Goal: Task Accomplishment & Management: Use online tool/utility

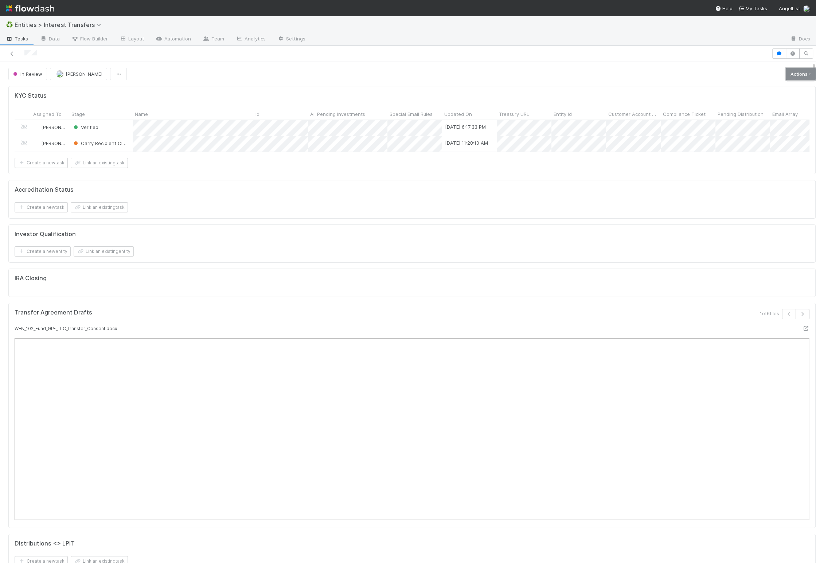
click at [786, 74] on link "Actions" at bounding box center [801, 74] width 30 height 12
click at [759, 100] on button "New Info Requested" at bounding box center [775, 99] width 86 height 10
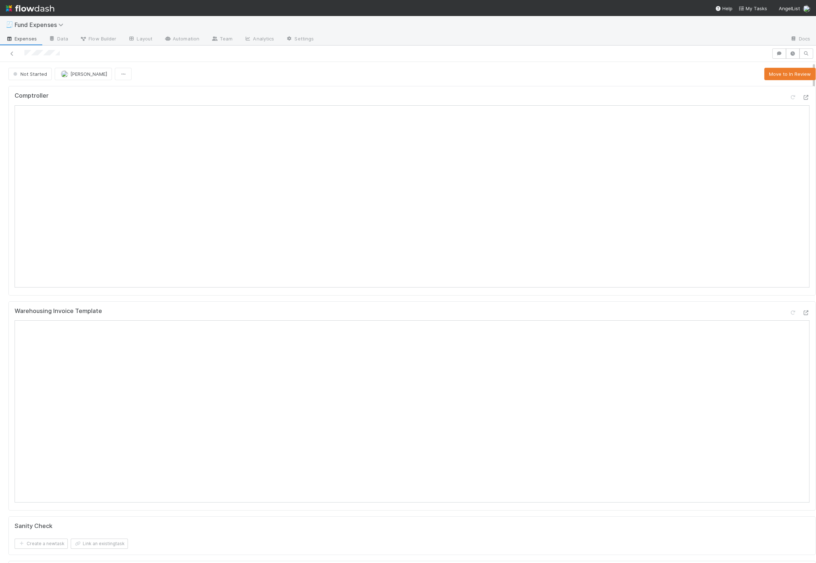
click at [638, 73] on div "Not Started Linda Ortiz Move to In Review" at bounding box center [412, 74] width 808 height 12
click at [765, 74] on button "Move to In Review" at bounding box center [790, 74] width 51 height 12
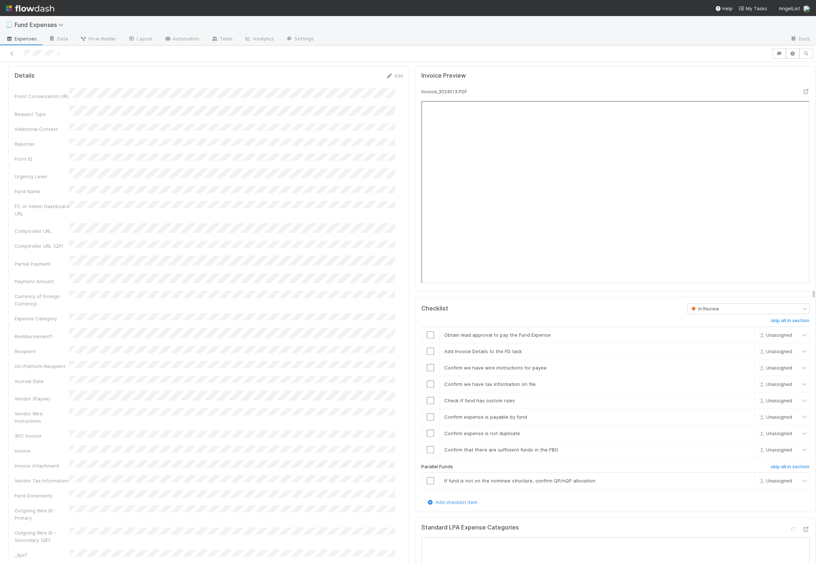
scroll to position [673, 0]
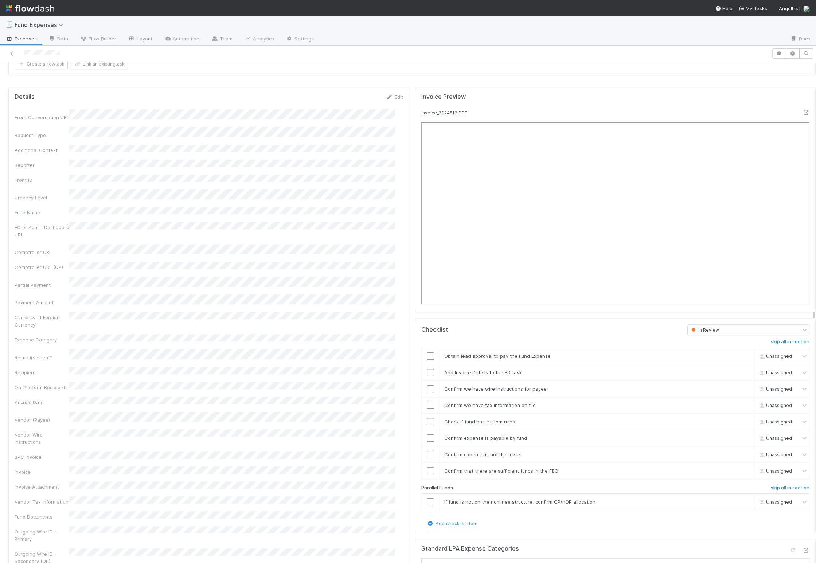
click at [225, 409] on div "Front Conversation URL Request Type Additional Context Reporter Front ID Urgenc…" at bounding box center [209, 489] width 389 height 760
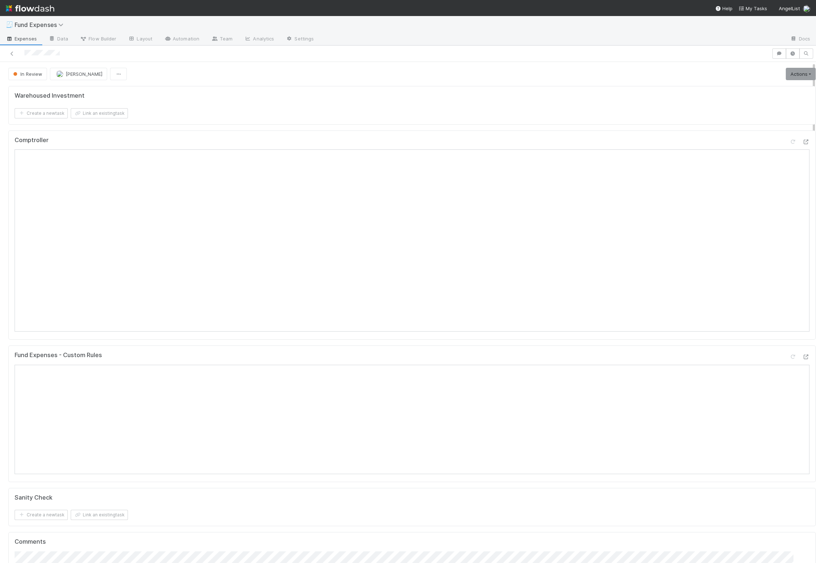
click at [243, 342] on div "Warehoused Investment Create a new task Link an existing task Comptroller Fund …" at bounding box center [411, 419] width 813 height 673
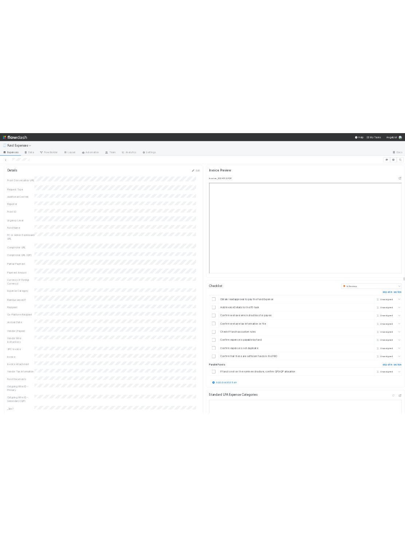
scroll to position [636, 0]
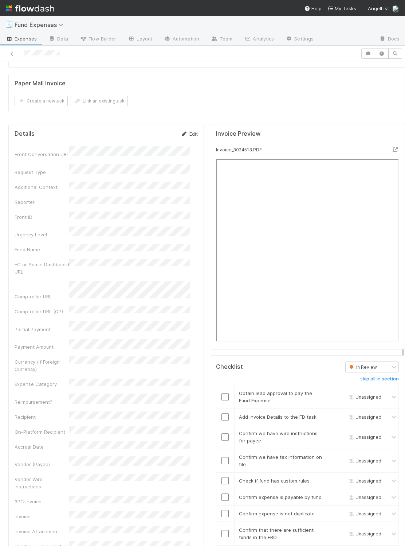
click at [183, 131] on link "Edit" at bounding box center [189, 134] width 17 height 6
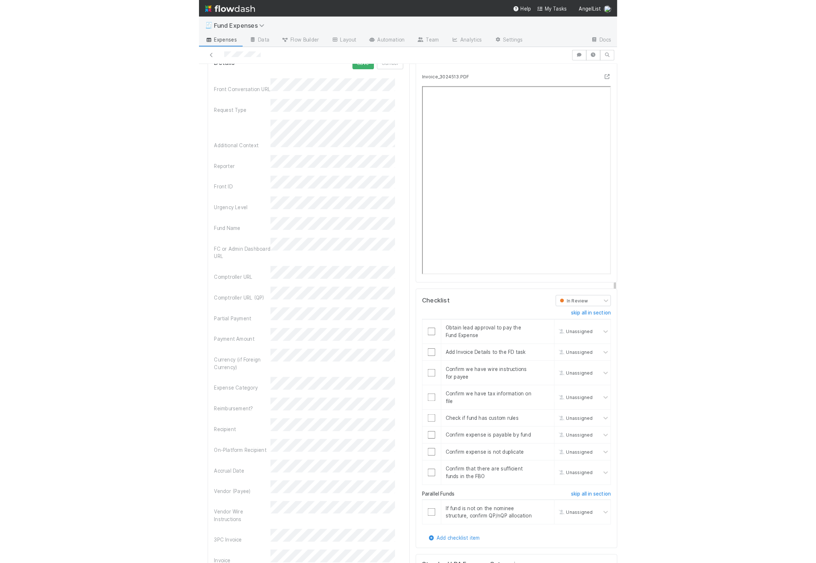
scroll to position [715, 0]
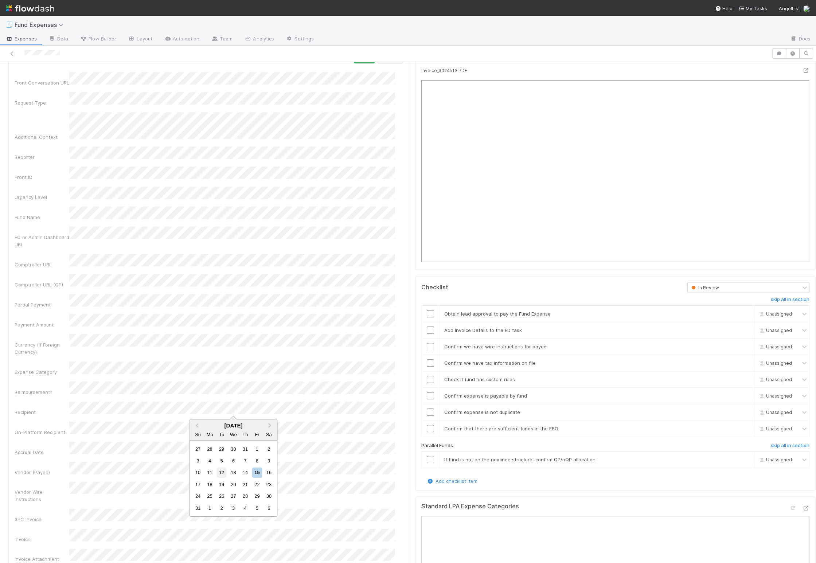
click at [223, 470] on div "12" at bounding box center [222, 473] width 10 height 10
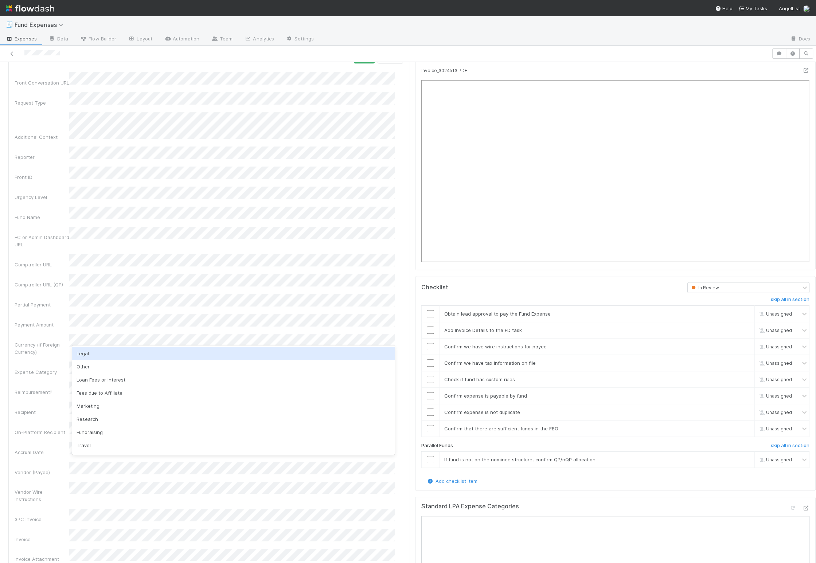
click at [103, 355] on div "Legal" at bounding box center [233, 353] width 323 height 13
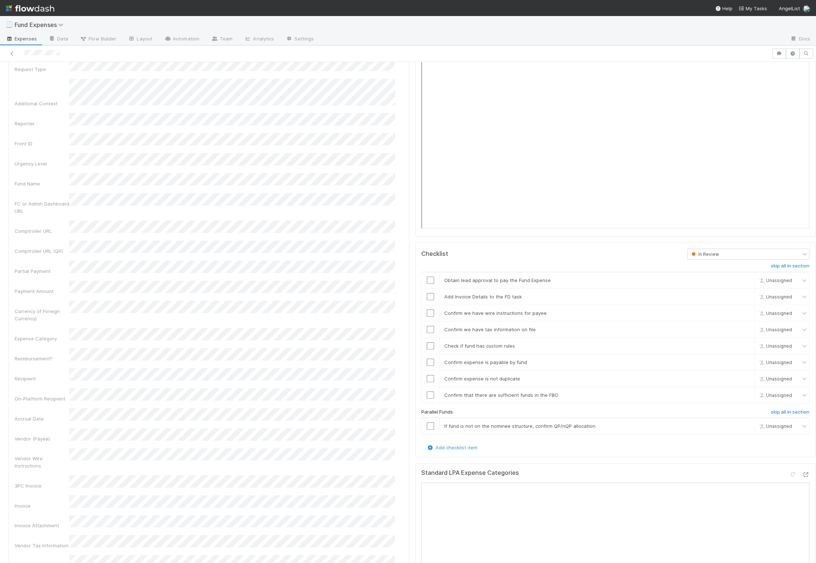
scroll to position [647, 0]
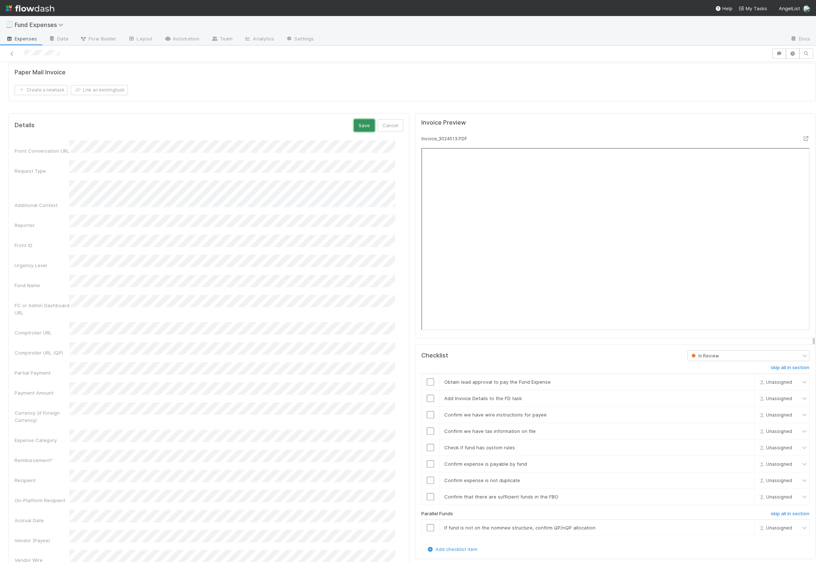
click at [354, 119] on button "Save" at bounding box center [364, 125] width 21 height 12
click at [427, 378] on input "checkbox" at bounding box center [430, 381] width 7 height 7
click at [741, 525] on link "skip" at bounding box center [745, 528] width 9 height 6
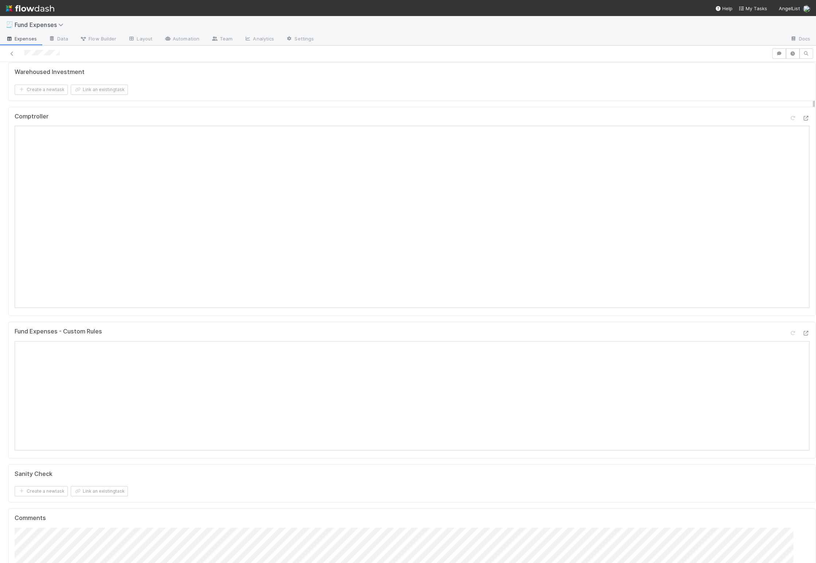
scroll to position [0, 0]
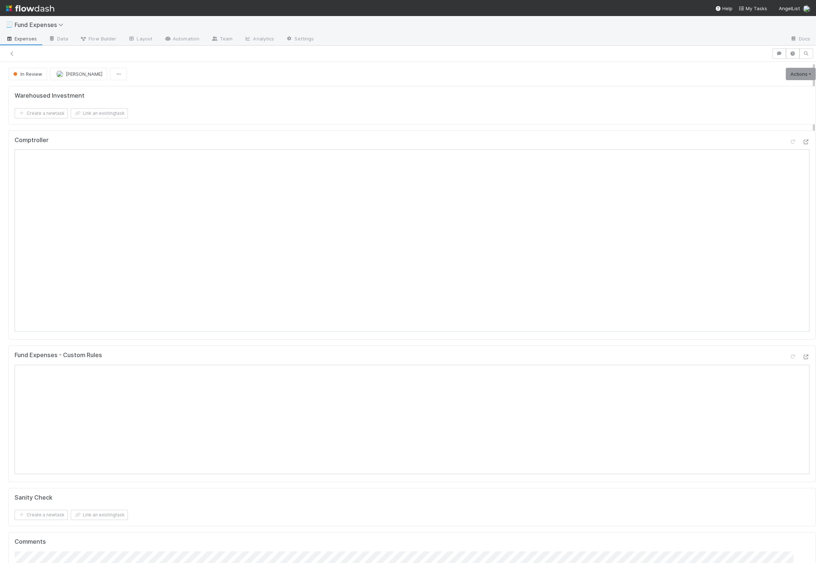
click at [289, 361] on div "Fund Expenses - Custom Rules" at bounding box center [412, 358] width 795 height 13
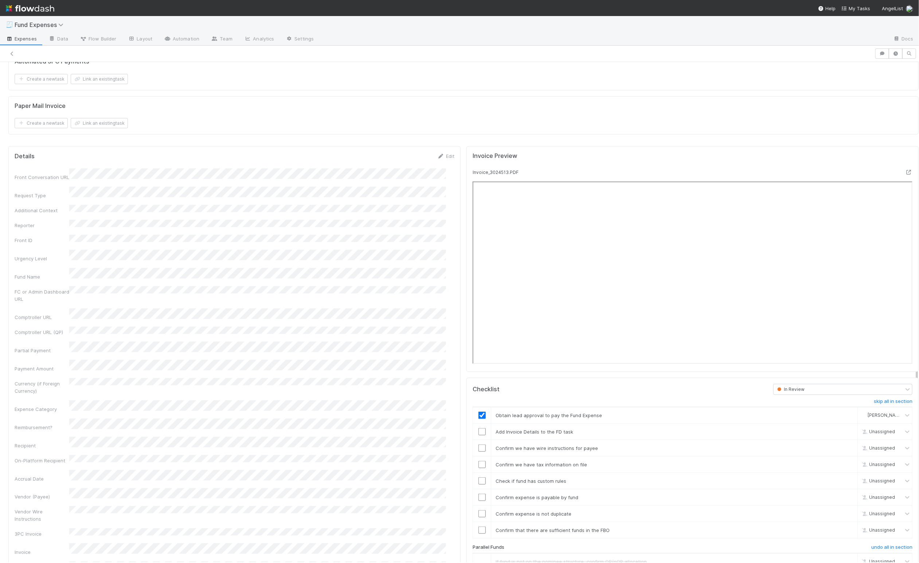
scroll to position [614, 0]
click at [272, 444] on div "Front Conversation URL Request Type Additional Context Reporter Front ID Urgenc…" at bounding box center [235, 558] width 440 height 781
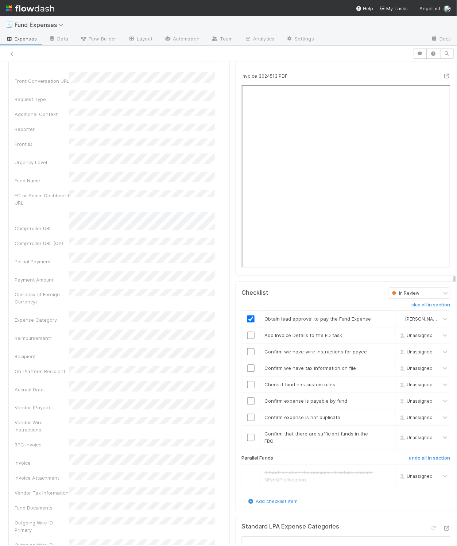
scroll to position [711, 0]
click at [247, 338] on input "checkbox" at bounding box center [250, 334] width 7 height 7
click at [247, 354] on input "checkbox" at bounding box center [250, 350] width 7 height 7
click at [247, 371] on input "checkbox" at bounding box center [250, 366] width 7 height 7
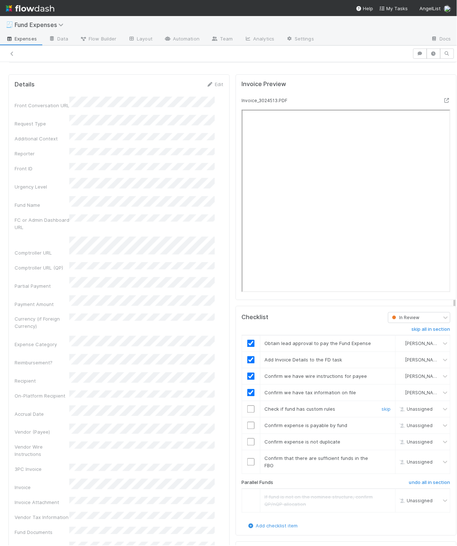
click at [247, 413] on input "checkbox" at bounding box center [250, 408] width 7 height 7
click at [247, 429] on input "checkbox" at bounding box center [250, 425] width 7 height 7
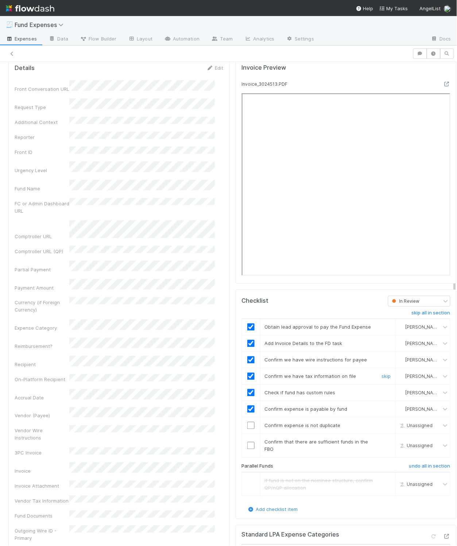
scroll to position [702, 0]
click at [247, 429] on input "checkbox" at bounding box center [250, 424] width 7 height 7
click at [247, 449] on input "checkbox" at bounding box center [250, 445] width 7 height 7
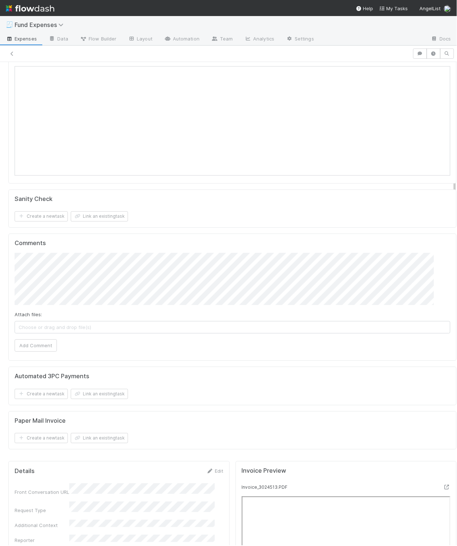
scroll to position [0, 0]
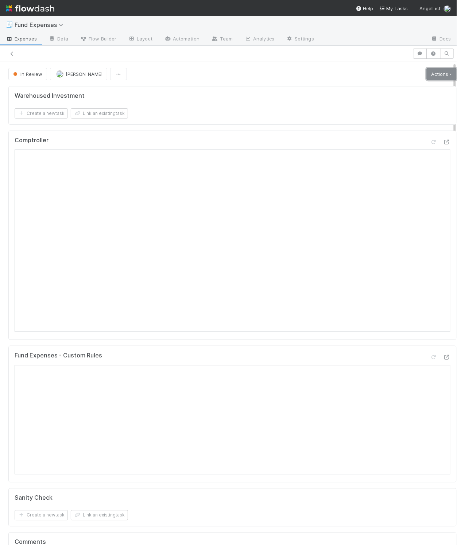
drag, startPoint x: 420, startPoint y: 75, endPoint x: 415, endPoint y: 82, distance: 8.5
click at [427, 75] on link "Actions" at bounding box center [442, 74] width 30 height 12
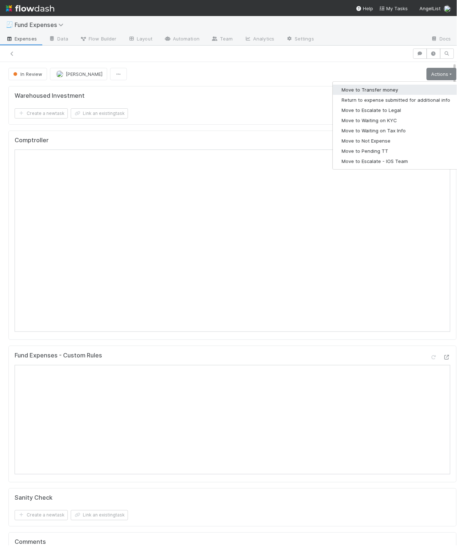
click at [406, 93] on button "Move to Transfer money" at bounding box center [396, 90] width 126 height 10
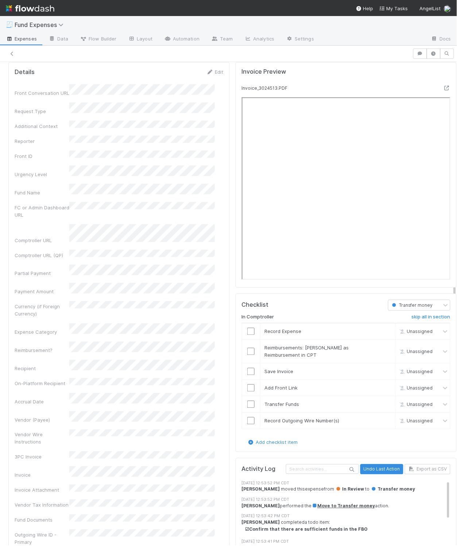
scroll to position [817, 0]
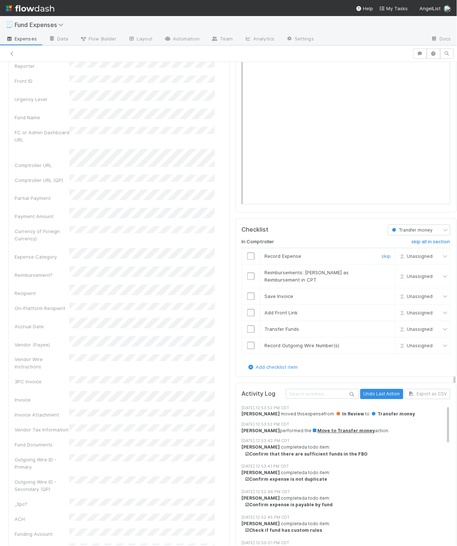
click at [247, 260] on input "checkbox" at bounding box center [250, 256] width 7 height 7
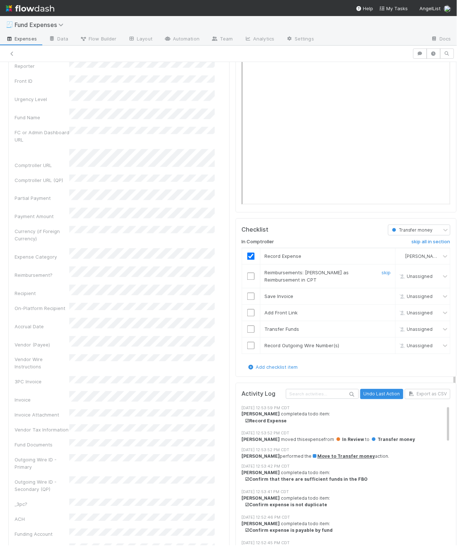
drag, startPoint x: 371, startPoint y: 280, endPoint x: 355, endPoint y: 282, distance: 16.2
click at [382, 276] on link "skip" at bounding box center [386, 273] width 9 height 6
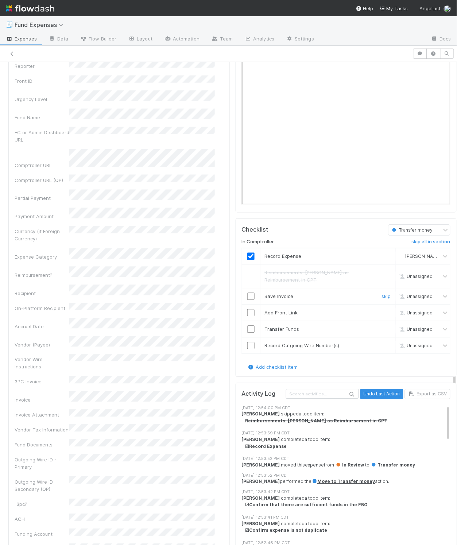
click at [247, 300] on input "checkbox" at bounding box center [250, 296] width 7 height 7
click at [247, 316] on input "checkbox" at bounding box center [250, 312] width 7 height 7
click at [247, 333] on input "checkbox" at bounding box center [250, 329] width 7 height 7
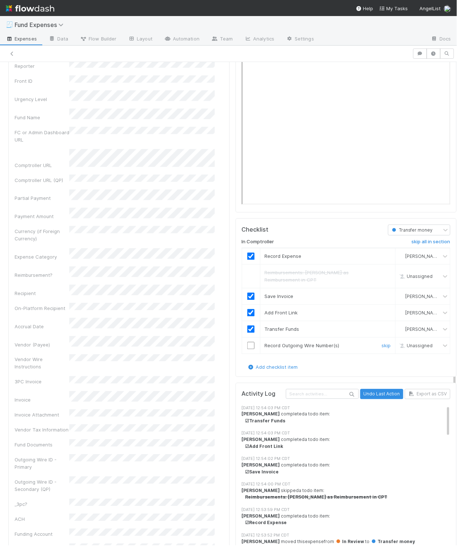
click at [247, 349] on input "checkbox" at bounding box center [250, 345] width 7 height 7
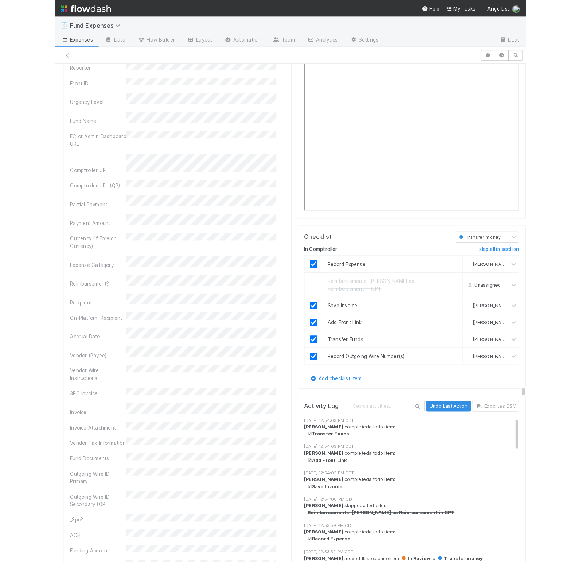
scroll to position [0, 0]
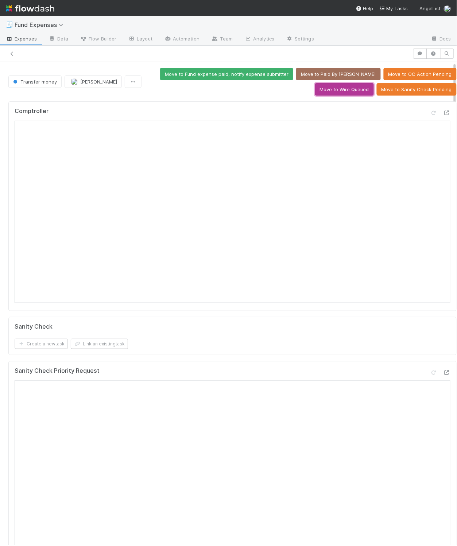
click at [337, 87] on button "Move to Wire Queued" at bounding box center [344, 89] width 59 height 12
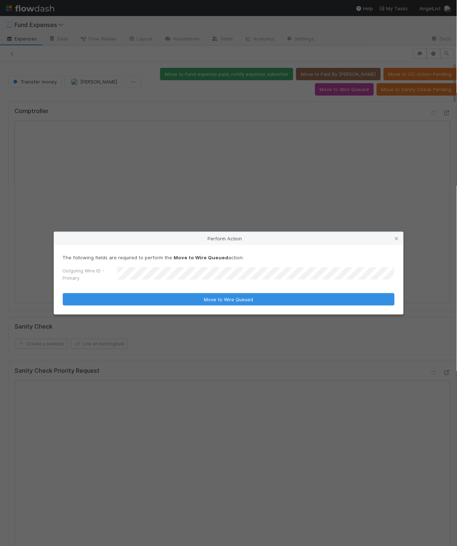
click at [63, 293] on button "Move to Wire Queued" at bounding box center [229, 299] width 332 height 12
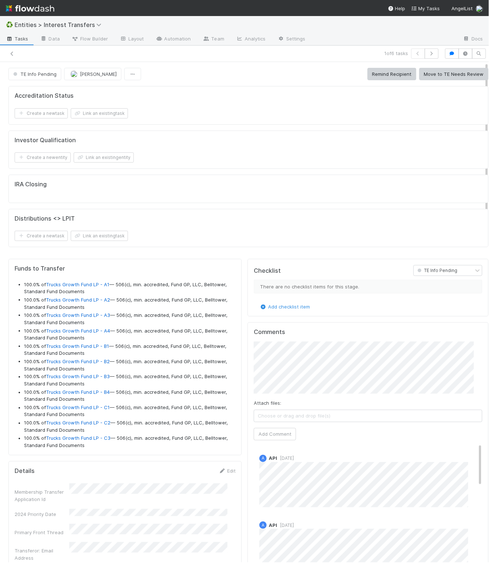
scroll to position [140, 211]
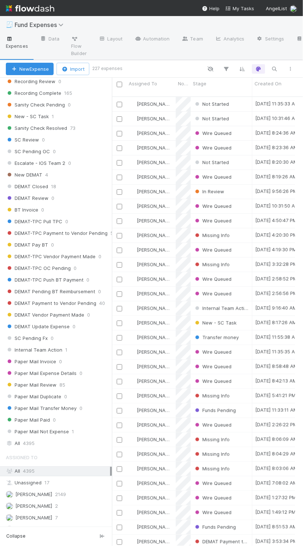
scroll to position [637, 0]
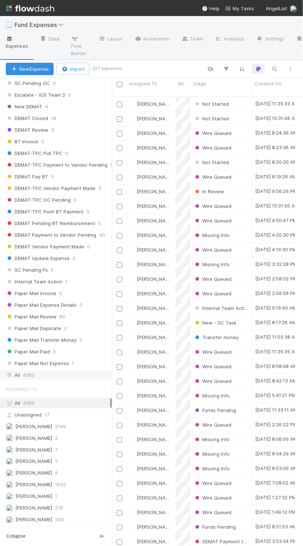
click at [57, 370] on div "All 4395" at bounding box center [58, 374] width 104 height 9
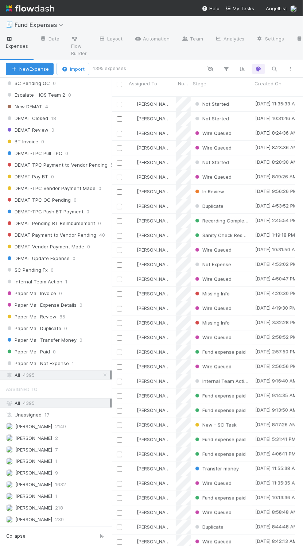
scroll to position [447, 175]
click at [273, 67] on icon "button" at bounding box center [274, 69] width 7 height 7
type input "3024513"
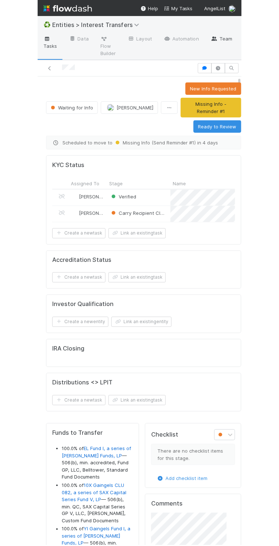
scroll to position [140, 105]
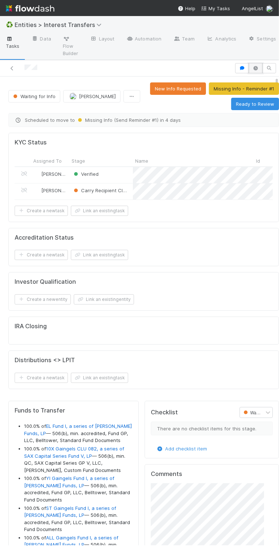
click at [203, 68] on icon "button" at bounding box center [255, 68] width 7 height 4
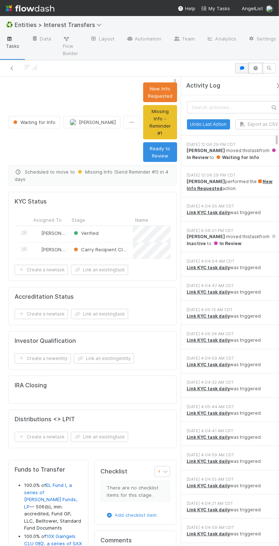
scroll to position [8, 8]
click at [203, 83] on icon "button" at bounding box center [277, 86] width 7 height 6
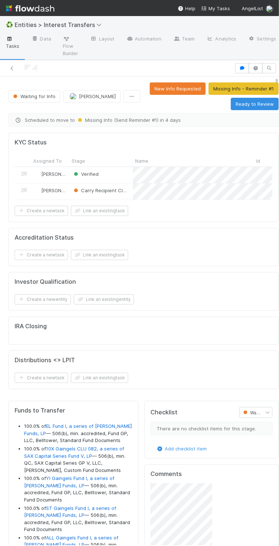
scroll to position [140, 104]
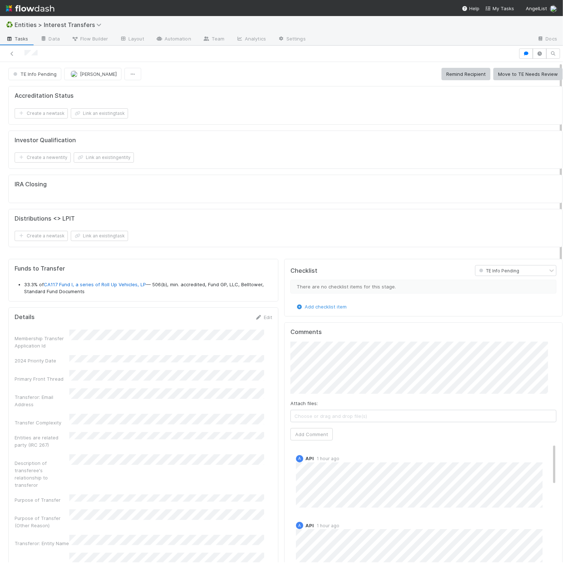
scroll to position [8, 8]
click at [521, 74] on button "Move to TE Needs Review" at bounding box center [527, 74] width 69 height 12
click at [499, 74] on button "Move to TE Needs Review" at bounding box center [527, 74] width 69 height 12
